Goal: Information Seeking & Learning: Learn about a topic

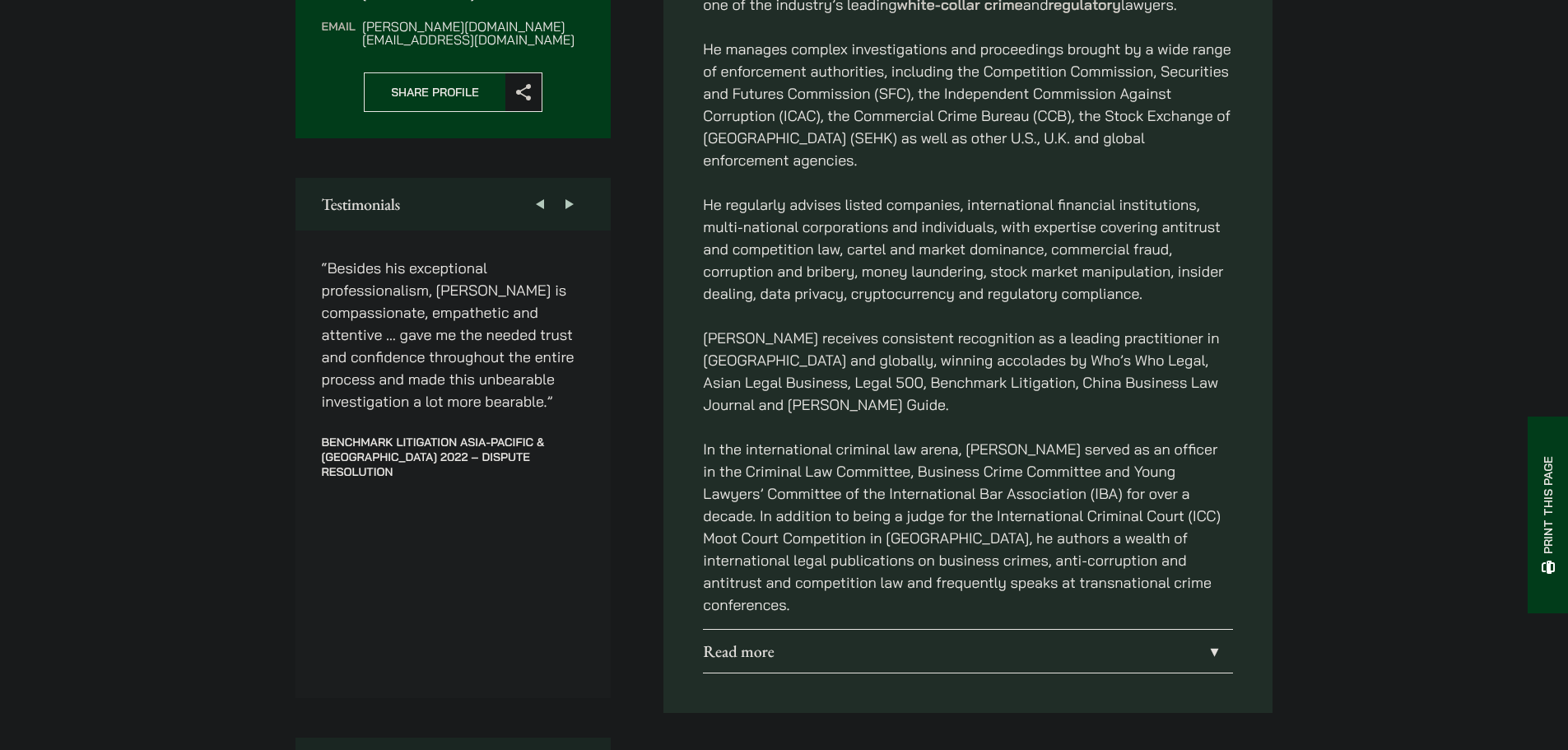
scroll to position [823, 0]
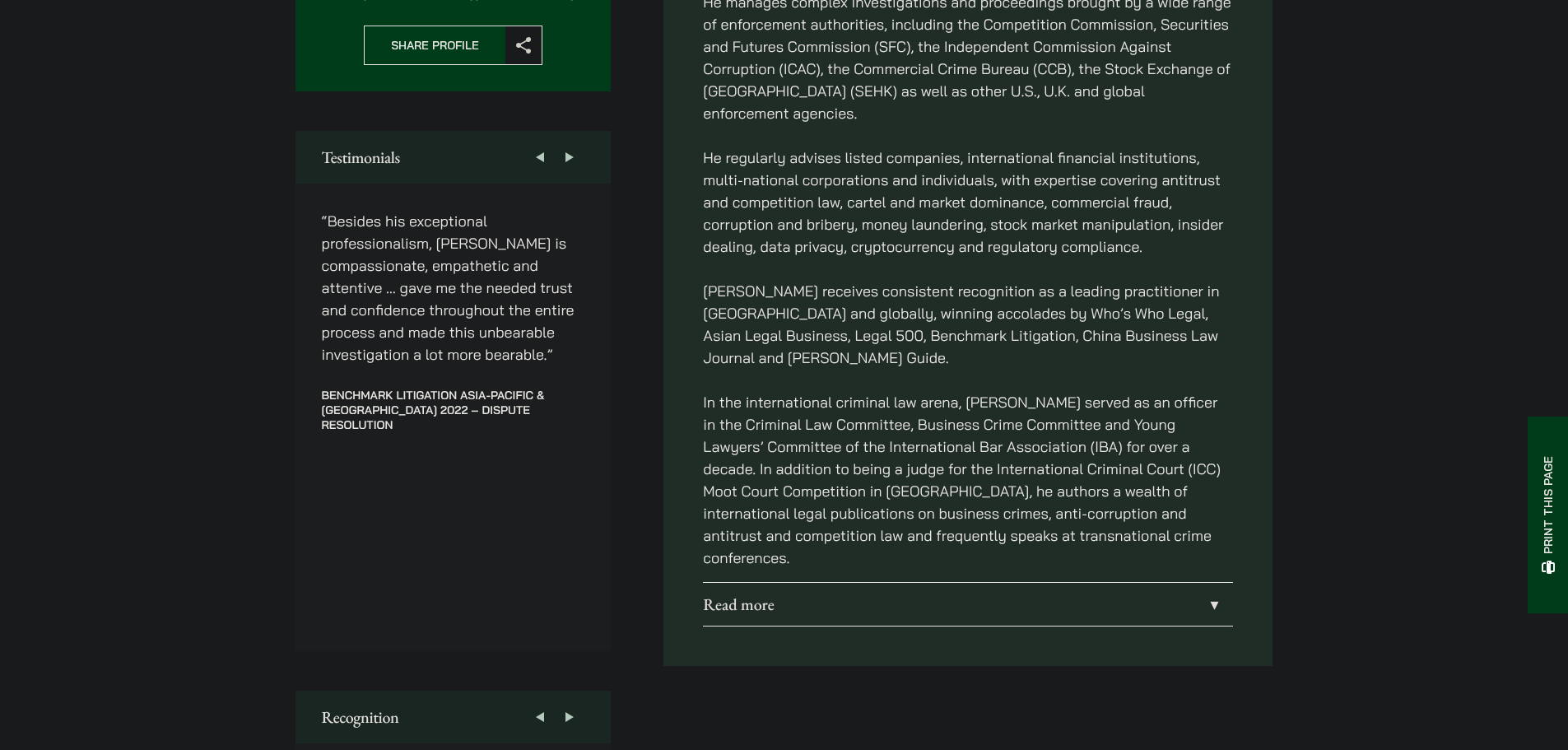
click at [1073, 583] on link "Read more" at bounding box center [968, 604] width 530 height 43
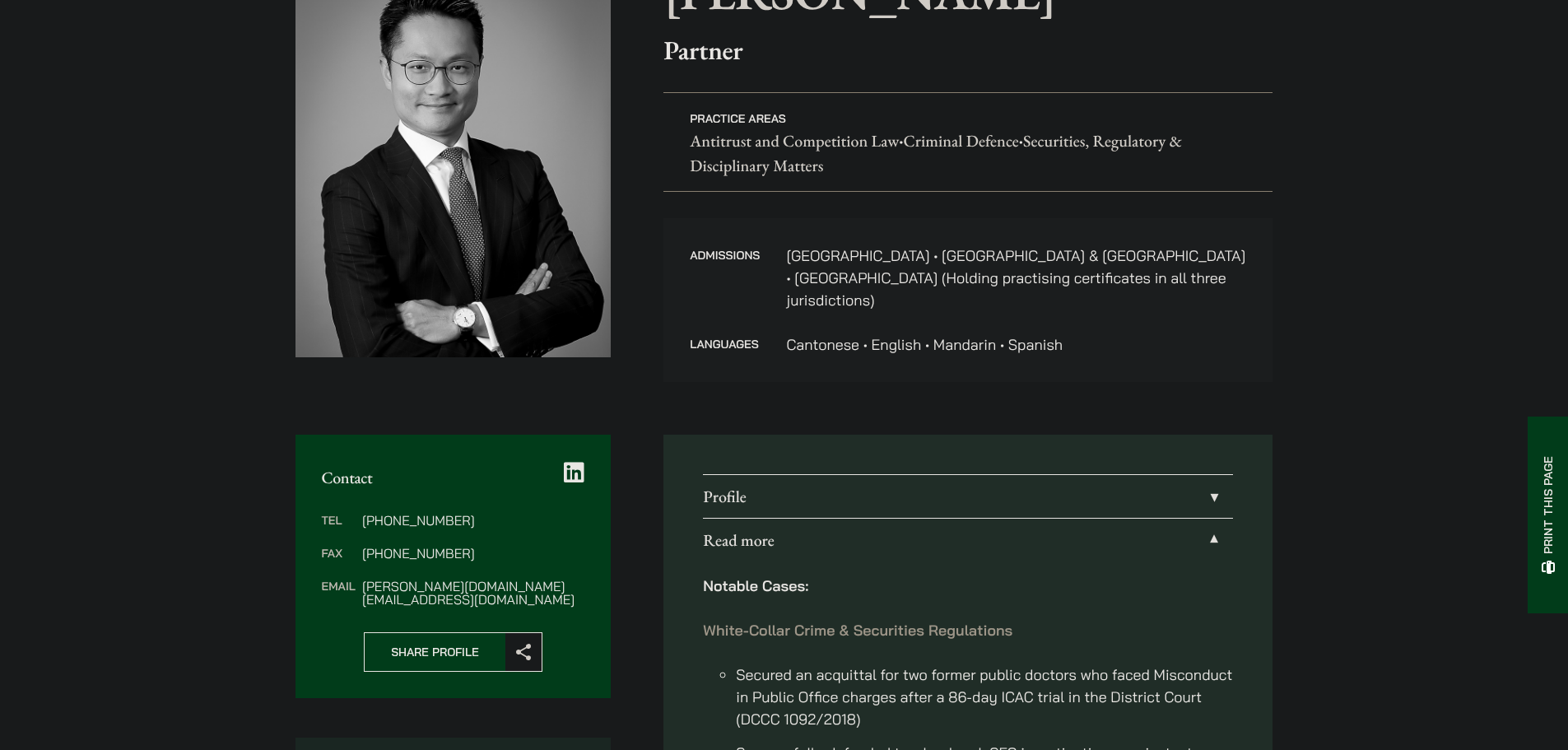
scroll to position [494, 0]
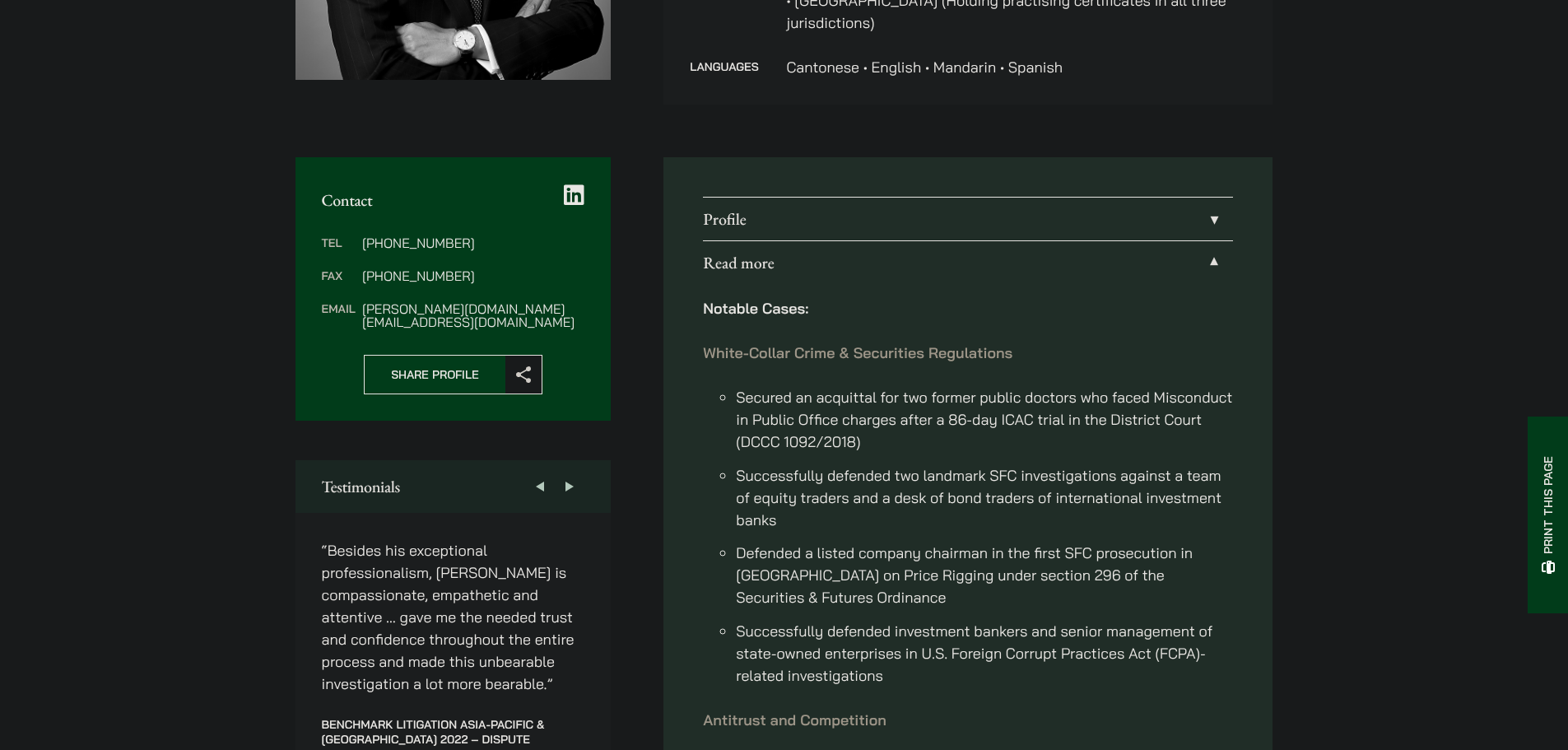
click at [825, 209] on link "Profile" at bounding box center [968, 218] width 530 height 43
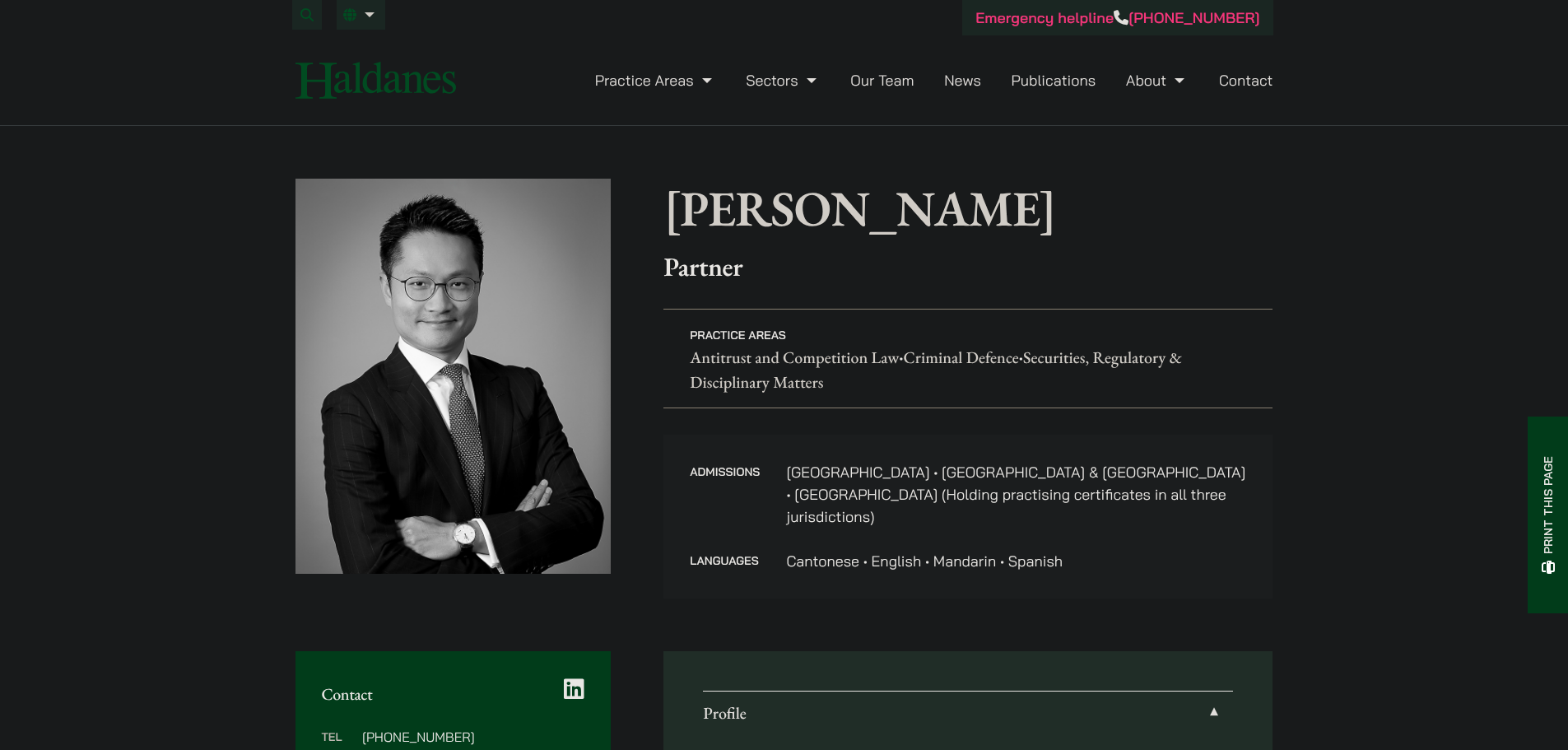
click at [880, 76] on link "Our Team" at bounding box center [881, 80] width 63 height 19
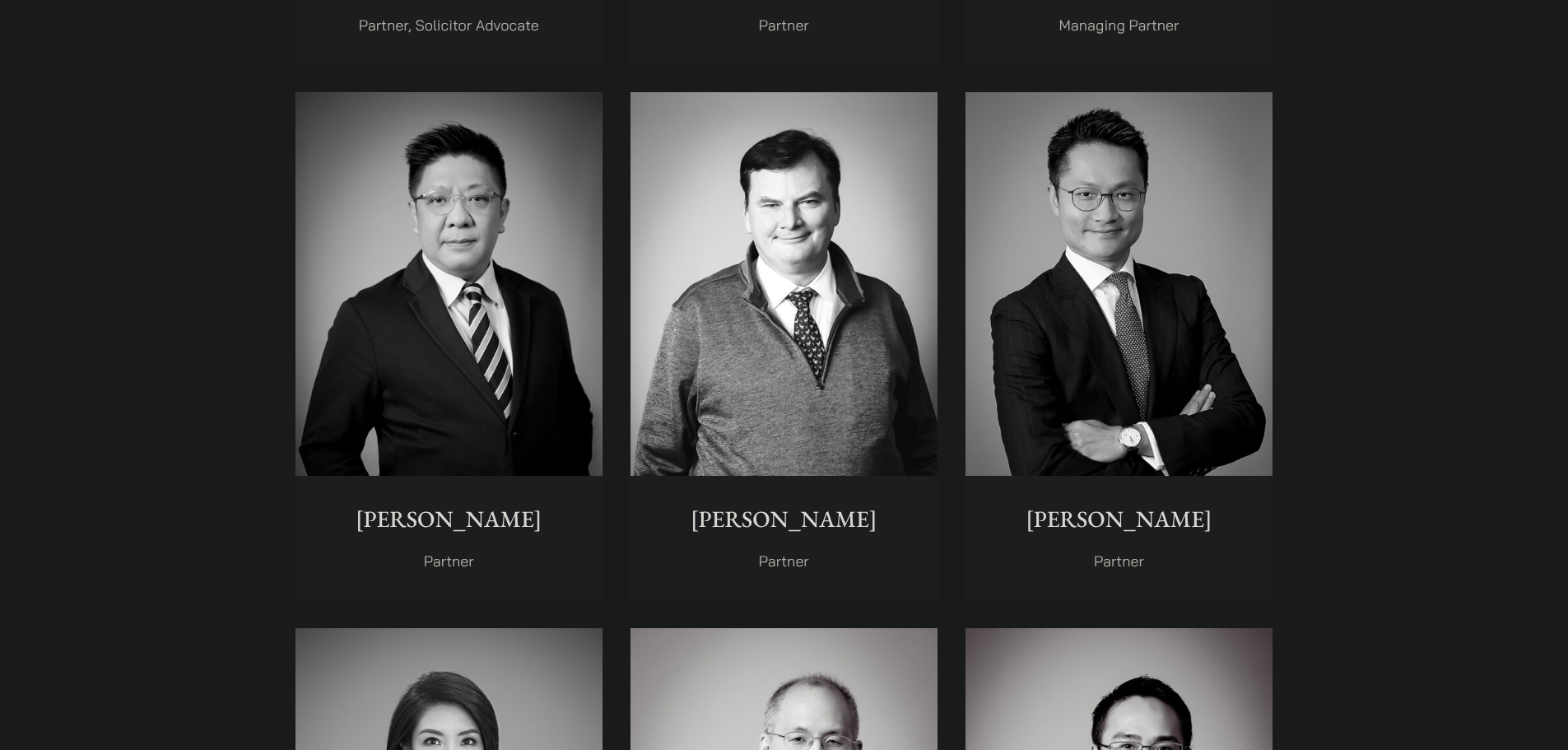
scroll to position [922, 0]
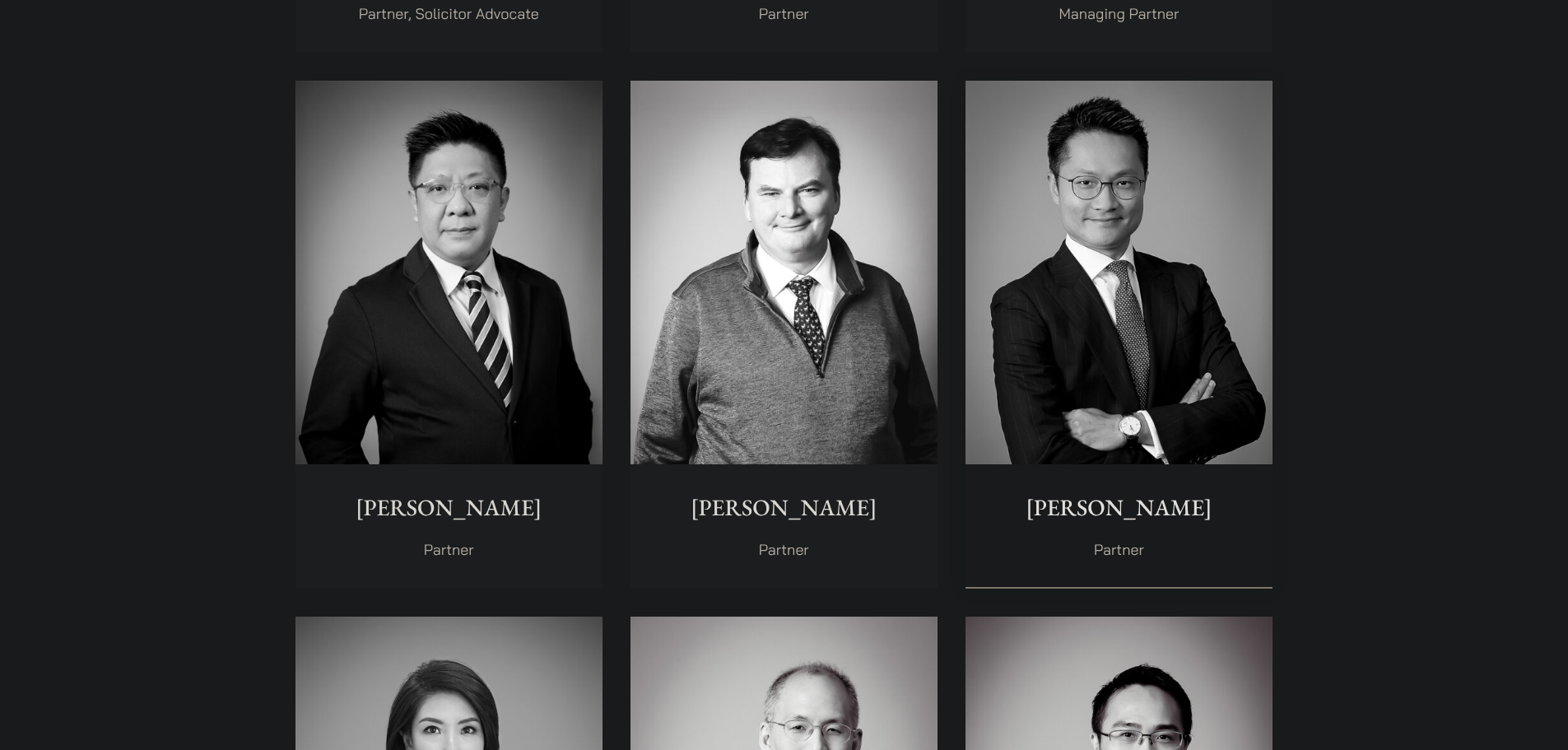
click at [1086, 204] on img at bounding box center [1119, 273] width 307 height 384
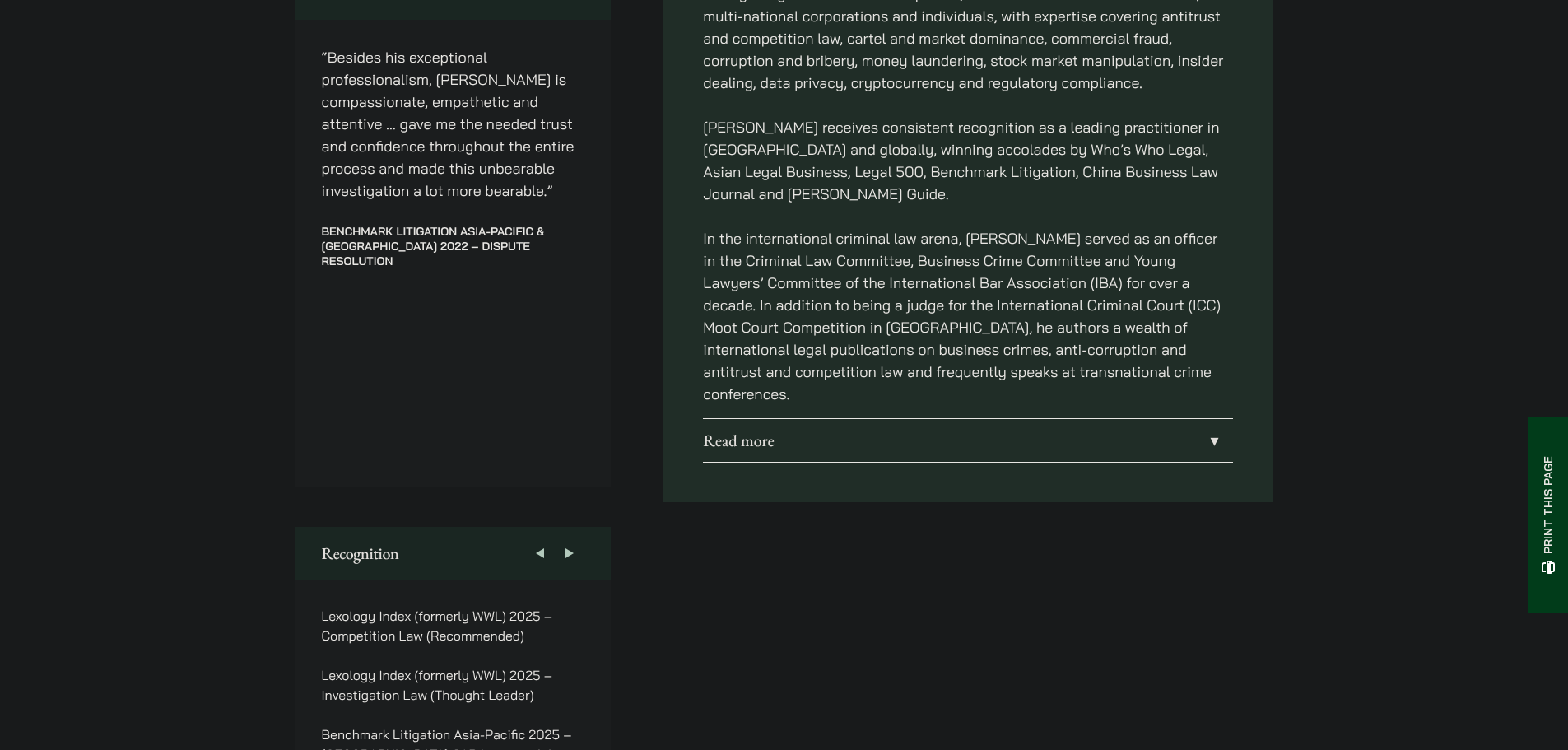
scroll to position [988, 0]
click at [888, 418] on link "Read more" at bounding box center [968, 439] width 530 height 43
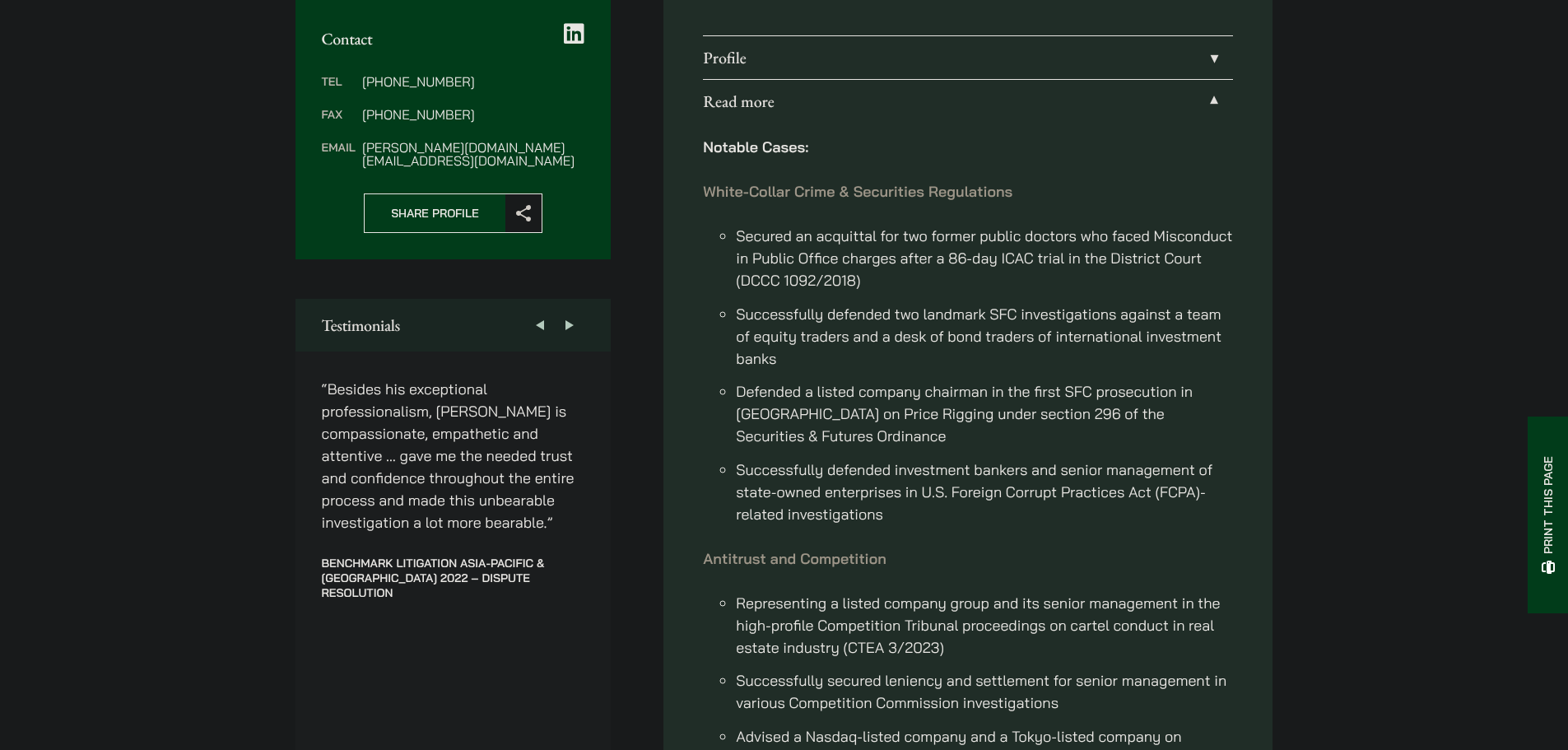
scroll to position [329, 0]
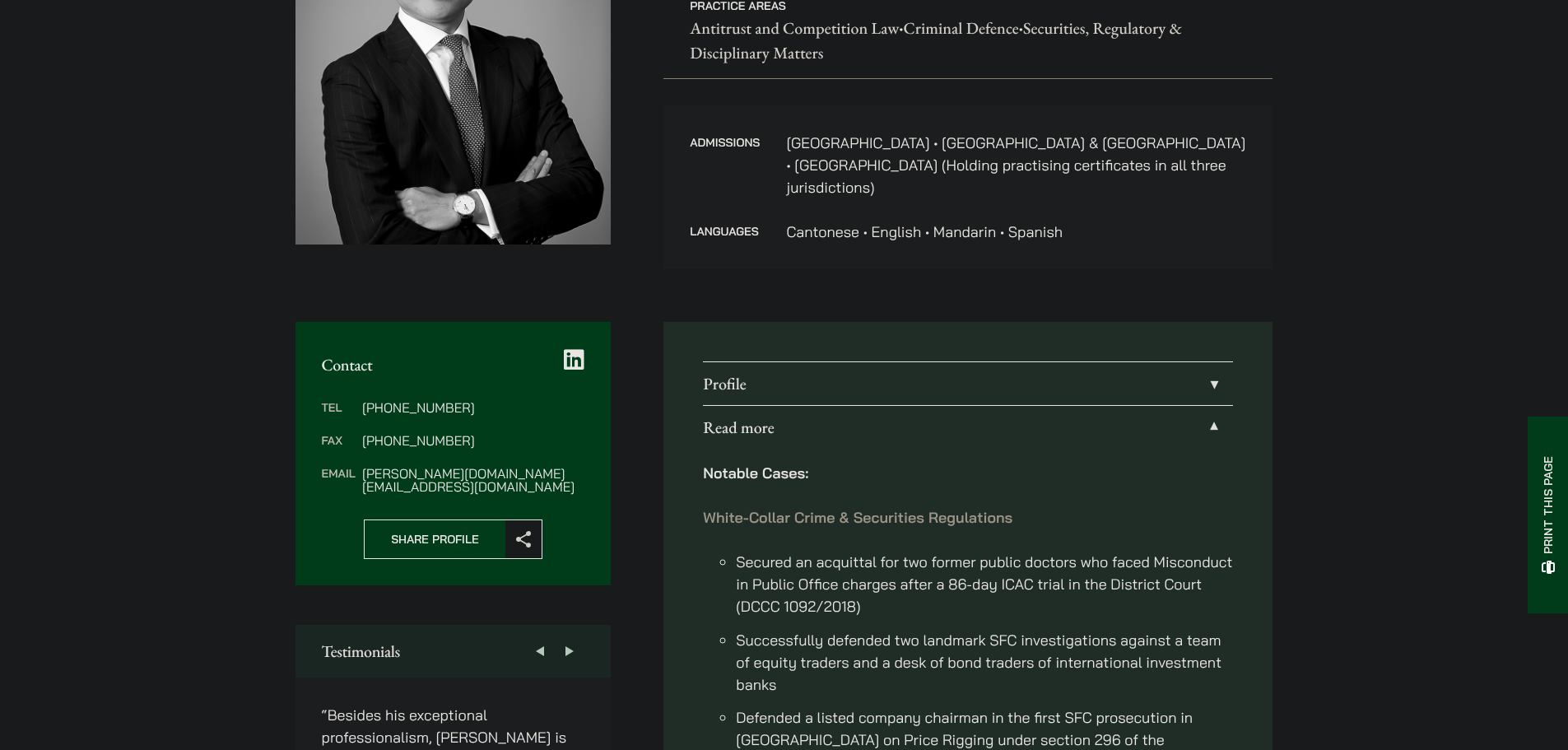
click at [1053, 362] on link "Profile" at bounding box center [968, 383] width 530 height 43
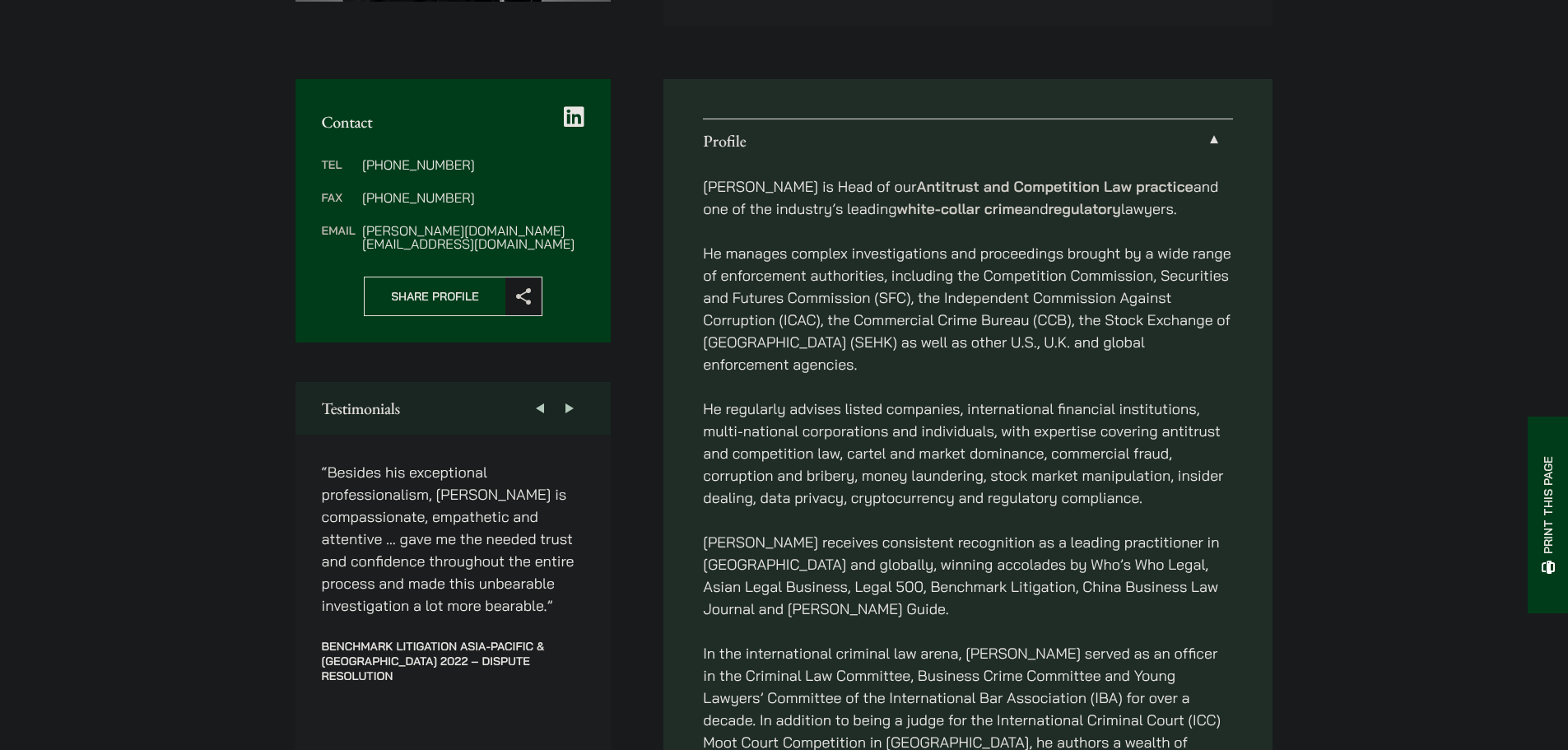
scroll to position [576, 0]
